Goal: Transaction & Acquisition: Purchase product/service

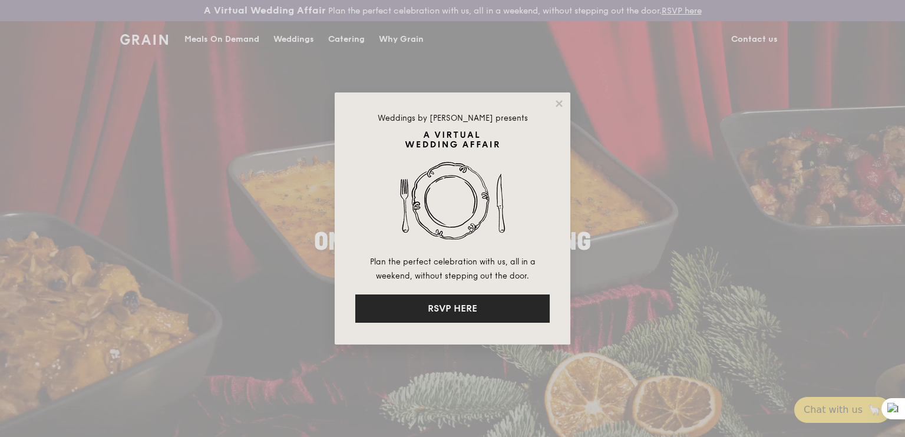
click at [458, 307] on button "RSVP HERE" at bounding box center [452, 308] width 194 height 28
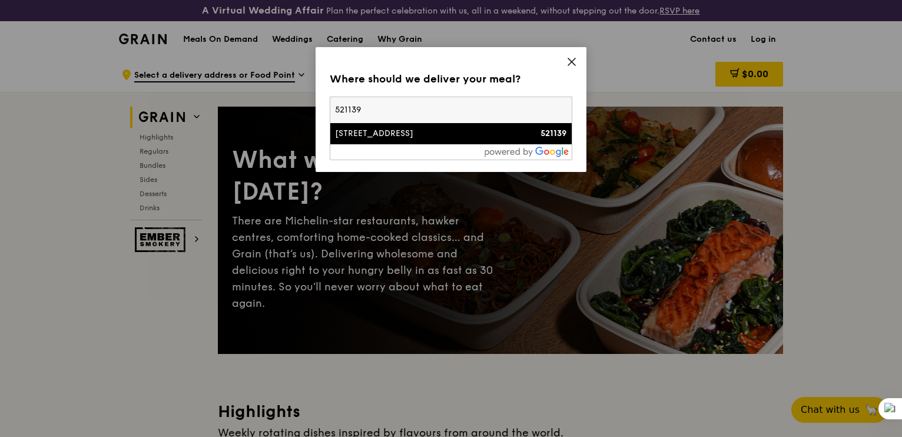
type input "521139"
click at [415, 130] on div "[STREET_ADDRESS]" at bounding box center [422, 134] width 174 height 12
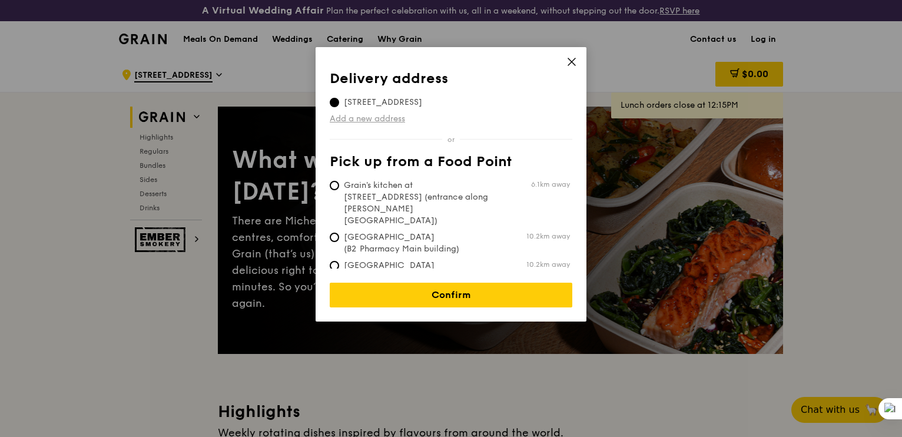
click at [372, 115] on link "Add a new address" at bounding box center [451, 119] width 243 height 12
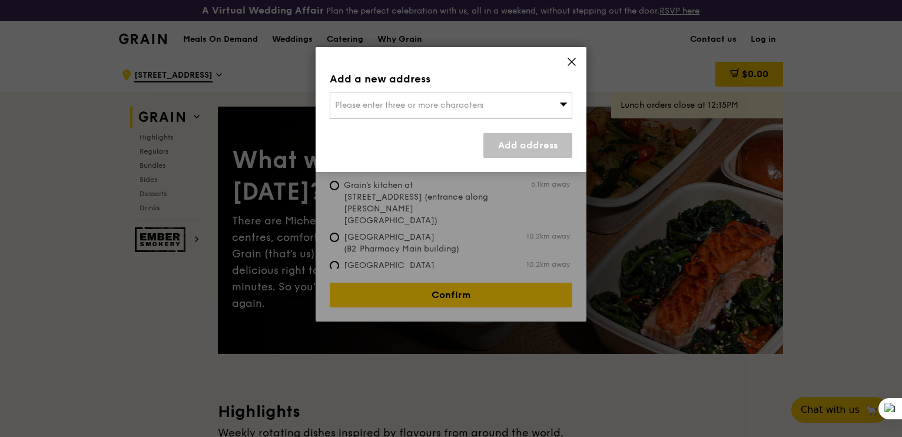
click at [379, 105] on span "Please enter three or more characters" at bounding box center [409, 105] width 148 height 10
click at [568, 63] on icon at bounding box center [572, 62] width 11 height 11
